Goal: Task Accomplishment & Management: Complete application form

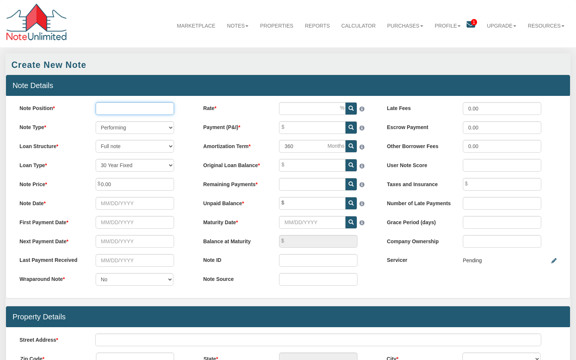
click at [117, 110] on input "Note Position" at bounding box center [135, 108] width 78 height 13
drag, startPoint x: 104, startPoint y: 110, endPoint x: 100, endPoint y: 110, distance: 3.8
click at [101, 110] on input "Note Position" at bounding box center [135, 108] width 78 height 13
type input "1"
select select "string:20YFIXED"
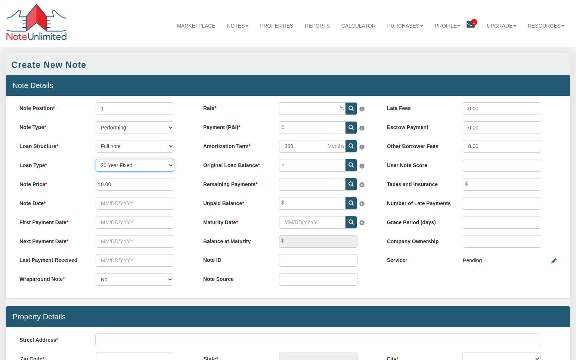
type input "240"
click at [121, 186] on input "0.00" at bounding box center [135, 184] width 78 height 13
drag, startPoint x: 113, startPoint y: 186, endPoint x: 88, endPoint y: 186, distance: 25.4
click at [88, 186] on div "Note Price 0.00" at bounding box center [104, 184] width 182 height 13
type input "35,100.00"
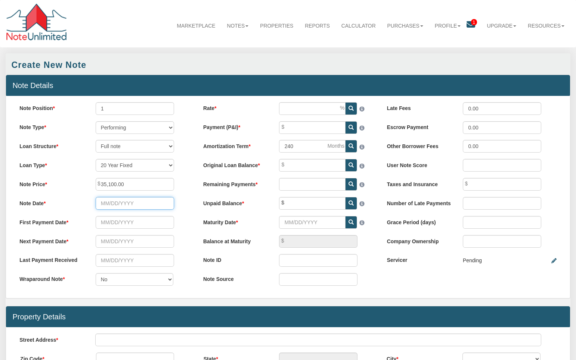
click at [104, 204] on input "Note Date" at bounding box center [135, 203] width 78 height 13
click at [103, 218] on span at bounding box center [103, 217] width 5 height 5
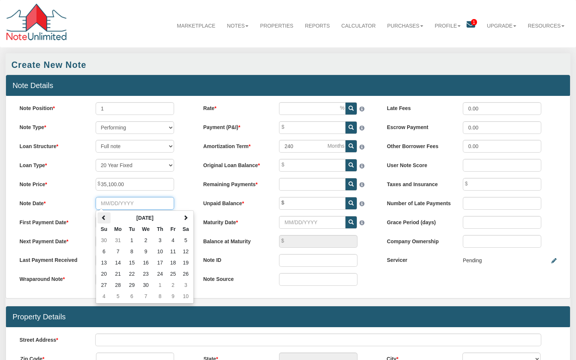
click at [103, 218] on span at bounding box center [103, 217] width 5 height 5
type input "[DATE]"
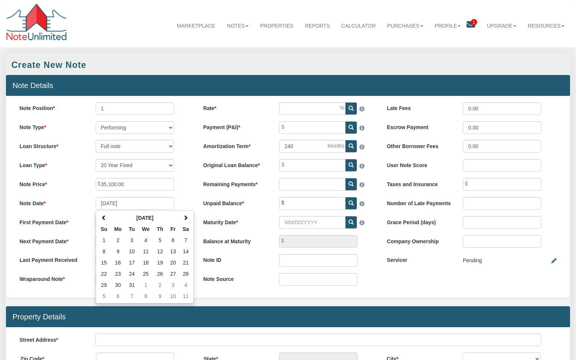
click at [80, 192] on div "Note Position 1 Note Type Performing Forthcoming Non-Performing REO Sub-Perform…" at bounding box center [104, 197] width 184 height 190
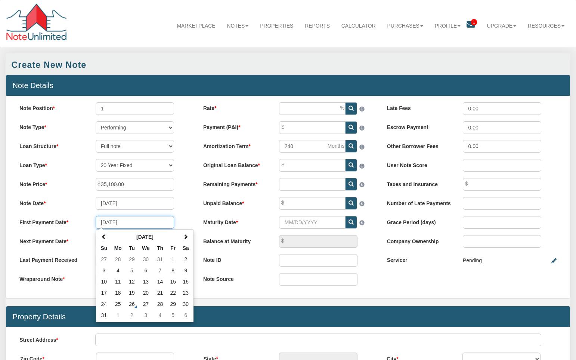
type input "[DATE]"
click at [83, 217] on div "Note Position 1 Note Type Performing Forthcoming Non-Performing REO Sub-Perform…" at bounding box center [104, 197] width 184 height 190
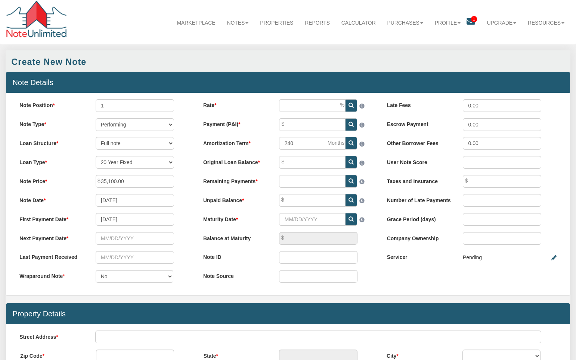
scroll to position [1, 0]
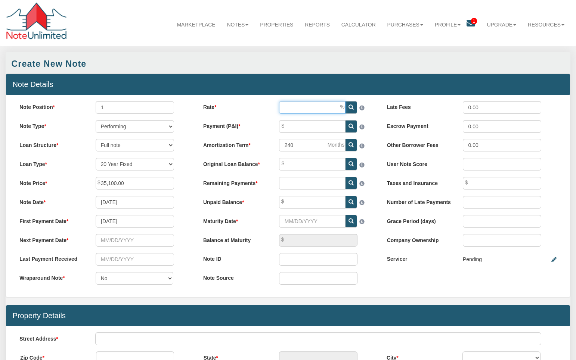
click at [302, 110] on input "Rate" at bounding box center [312, 107] width 66 height 13
type input "10.00"
click at [312, 129] on input "Payment (P&I)" at bounding box center [312, 126] width 66 height 13
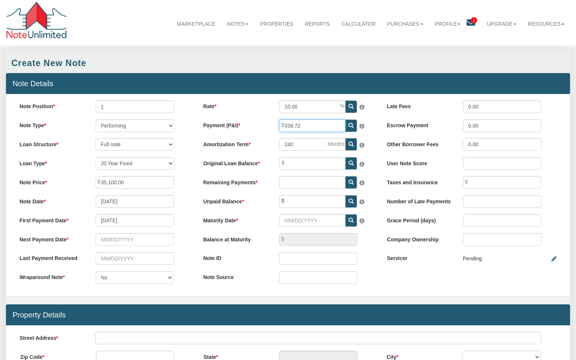
type input "338.72"
click at [293, 164] on input "Original Loan Balance" at bounding box center [312, 163] width 66 height 13
click at [298, 203] on input "text" at bounding box center [312, 201] width 66 height 13
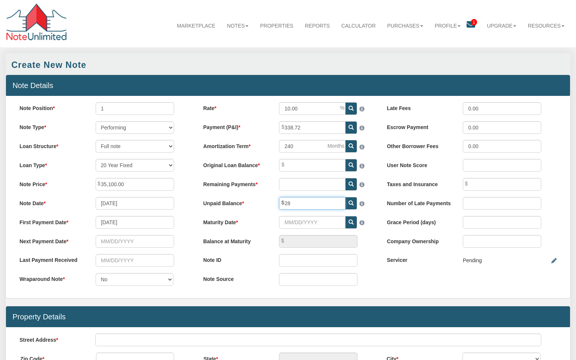
scroll to position [0, 0]
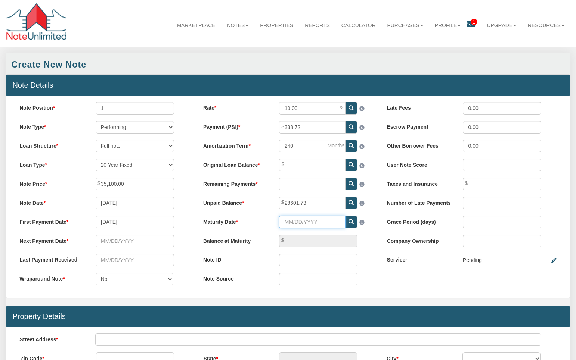
type input "28,601.73"
click at [292, 223] on input "Maturity Date" at bounding box center [312, 222] width 66 height 13
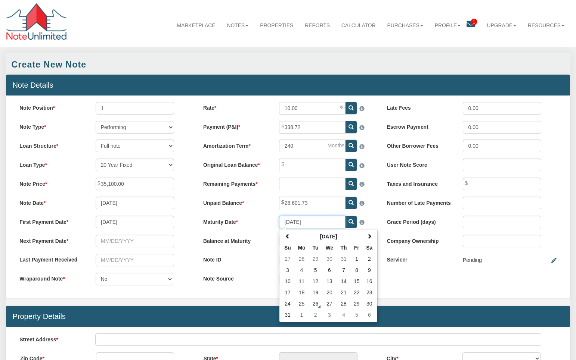
type input "[DATE]"
click at [259, 231] on div "Rate 10.00 Payment (P&I) 338.72 Amortization Term 240 Su Mo 1" at bounding box center [288, 197] width 184 height 190
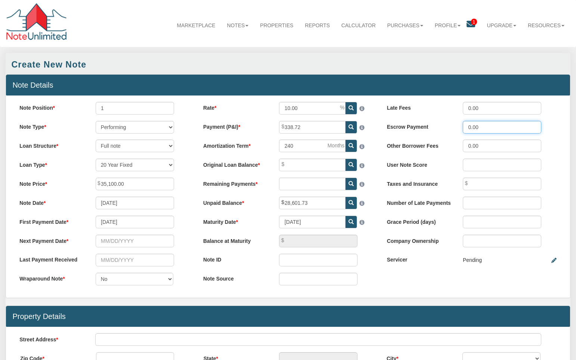
click at [483, 131] on input "0.00" at bounding box center [502, 127] width 78 height 13
type input "0"
type input "52.08"
click at [434, 171] on div "User Note Score" at bounding box center [471, 165] width 182 height 13
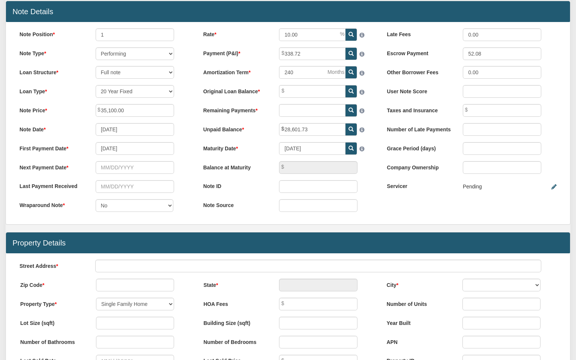
scroll to position [75, 0]
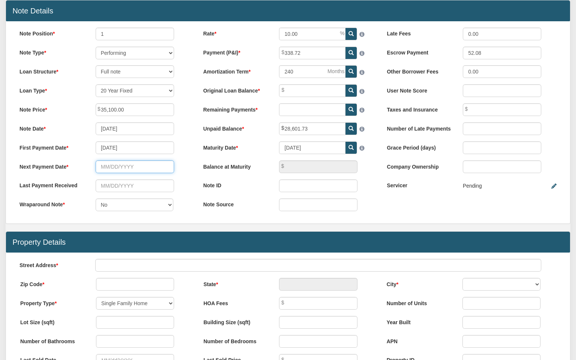
click at [107, 168] on input "text" at bounding box center [135, 167] width 78 height 13
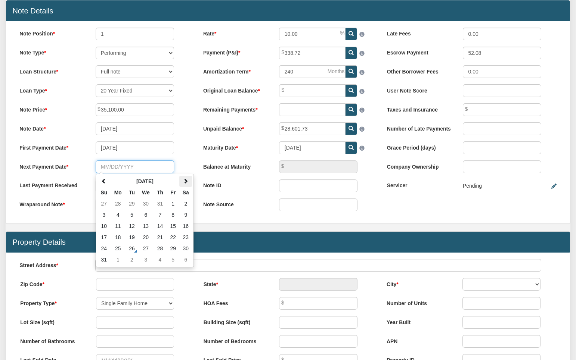
click at [184, 181] on span at bounding box center [185, 181] width 5 height 5
click at [173, 229] on td "19" at bounding box center [173, 226] width 13 height 11
type input "[DATE]"
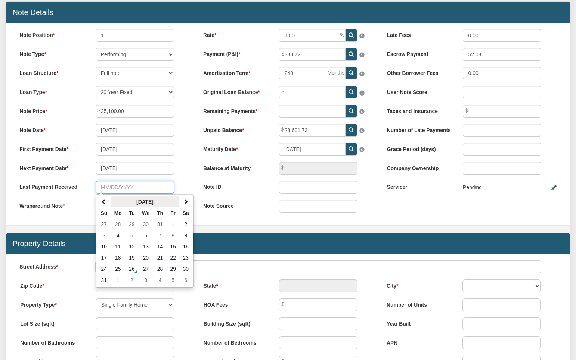
scroll to position [73, 0]
click at [117, 271] on td "25" at bounding box center [118, 269] width 15 height 11
type input "[DATE]"
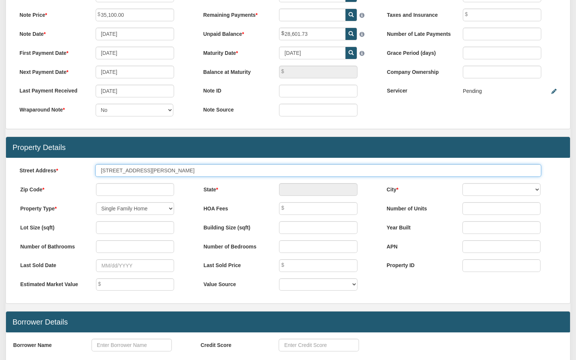
scroll to position [170, 0]
type input "[STREET_ADDRESS][PERSON_NAME]"
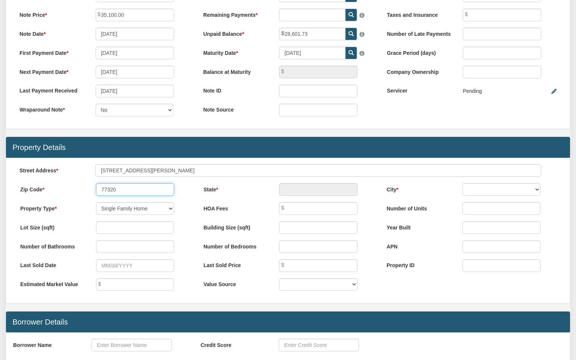
type input "77320"
type input "[GEOGRAPHIC_DATA]"
select select "string:[GEOGRAPHIC_DATA]"
click at [148, 212] on select "Single Family Home Commercial Land Commercial Property Commercial Property Cond…" at bounding box center [135, 208] width 78 height 13
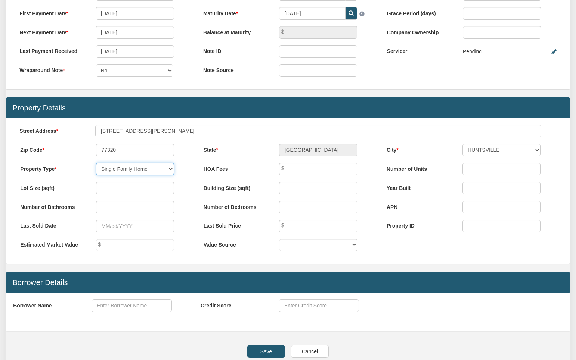
scroll to position [211, 0]
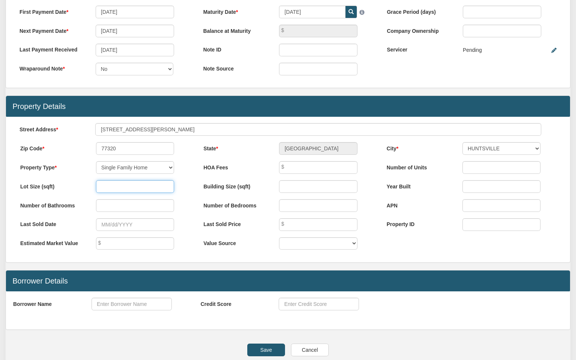
click at [117, 190] on input "number" at bounding box center [135, 186] width 78 height 13
type input "2.01"
click at [109, 199] on div "Lot Size (sqft)" at bounding box center [104, 189] width 183 height 19
click at [124, 192] on input "number" at bounding box center [135, 186] width 78 height 13
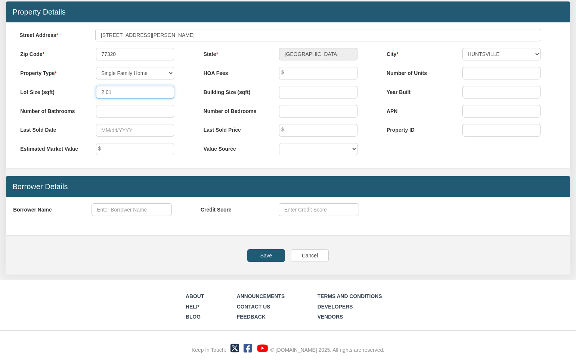
scroll to position [311, 0]
type input "2.01"
type input "[PERSON_NAME] & [PERSON_NAME]"
click at [193, 228] on div "Borrower Name [PERSON_NAME] & [PERSON_NAME] Credit Score" at bounding box center [287, 216] width 563 height 38
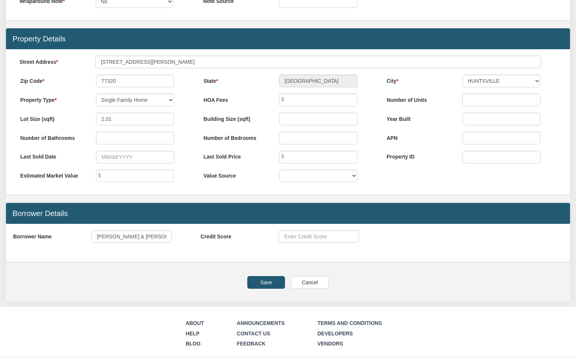
scroll to position [289, 0]
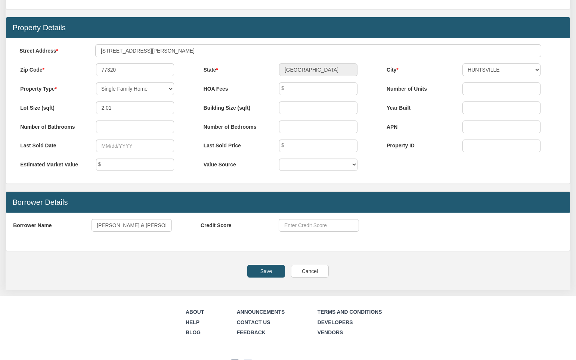
click at [263, 276] on input "Save" at bounding box center [266, 271] width 38 height 13
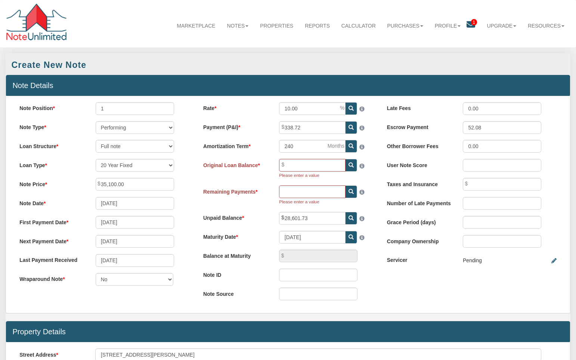
scroll to position [0, 0]
click at [302, 168] on input "Original Loan Balance" at bounding box center [312, 165] width 66 height 13
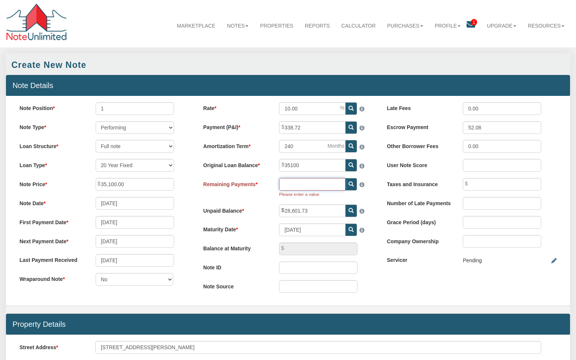
type input "35,100.00"
click at [304, 186] on input "text" at bounding box center [312, 184] width 66 height 13
type input "28,601.73"
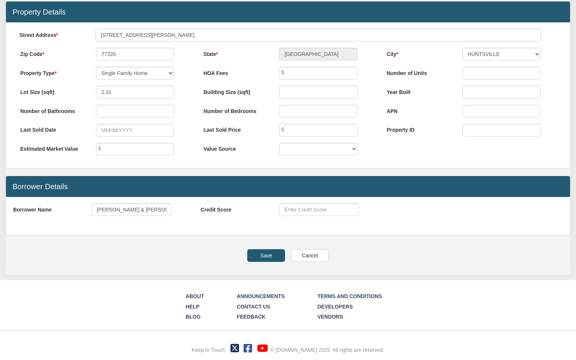
scroll to position [311, 0]
type input "128"
type input "6,090.78"
click at [267, 257] on input "Save" at bounding box center [266, 255] width 38 height 13
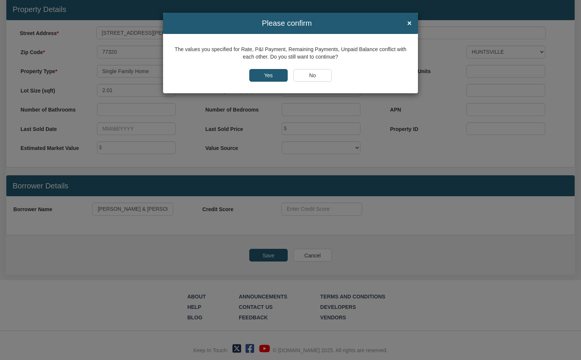
click at [264, 75] on input "Yes" at bounding box center [268, 75] width 38 height 13
click at [269, 74] on input "Yes" at bounding box center [268, 75] width 38 height 13
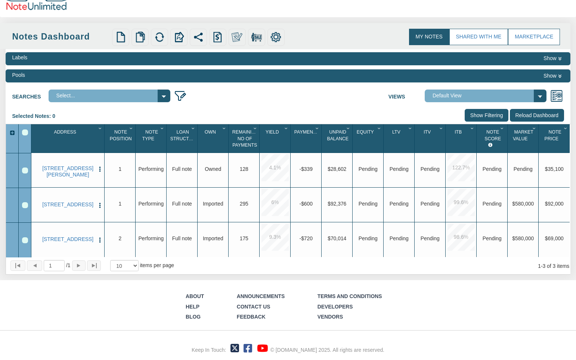
click at [24, 202] on div "Row 2, Row Selection Checkbox" at bounding box center [25, 205] width 6 height 6
click at [25, 237] on div "Row 3, Row Selection Checkbox" at bounding box center [25, 240] width 6 height 6
click at [83, 165] on link "[STREET_ADDRESS][PERSON_NAME]" at bounding box center [67, 171] width 53 height 12
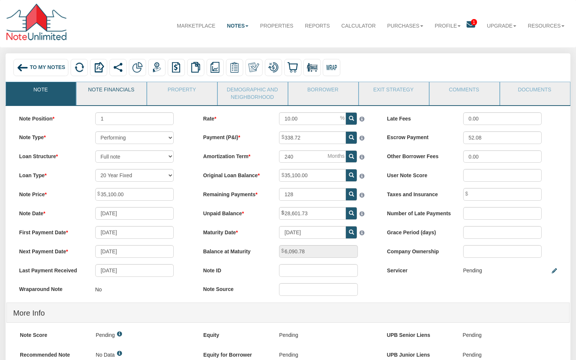
click at [111, 95] on link "Note Financials" at bounding box center [111, 91] width 69 height 19
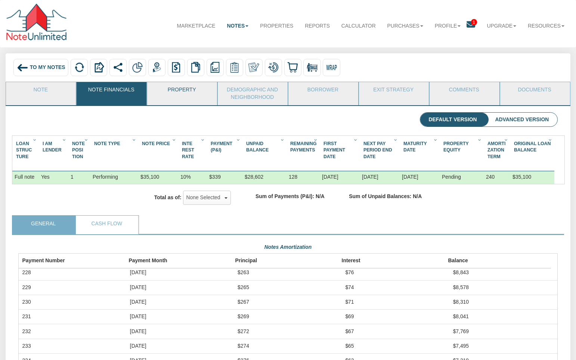
click at [185, 97] on link "Property" at bounding box center [181, 91] width 69 height 19
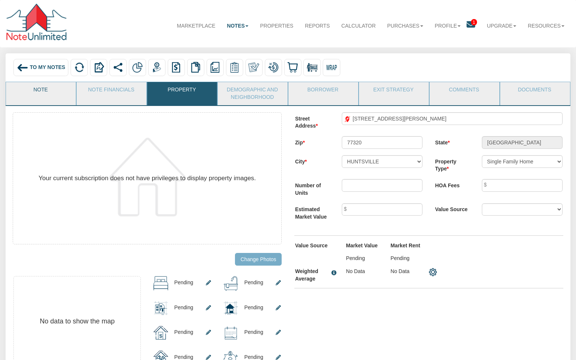
click at [63, 88] on link "Note" at bounding box center [40, 91] width 69 height 19
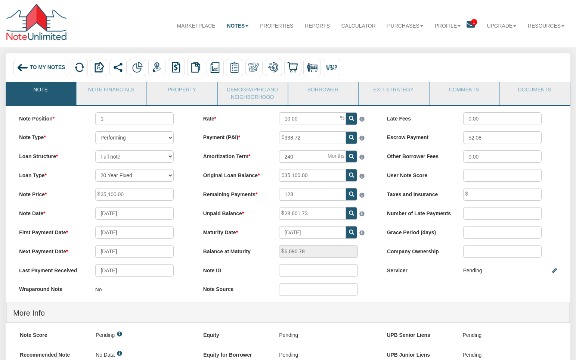
scroll to position [4, 0]
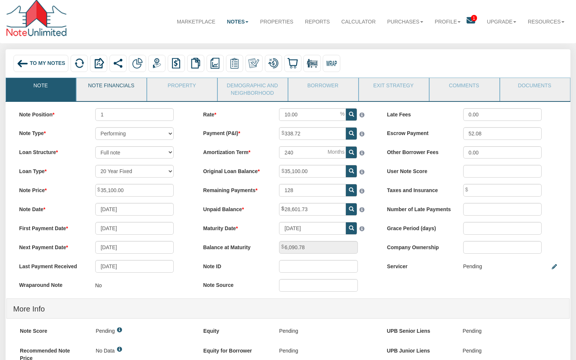
click at [117, 93] on link "Note Financials" at bounding box center [111, 87] width 69 height 19
